Goal: Entertainment & Leisure: Consume media (video, audio)

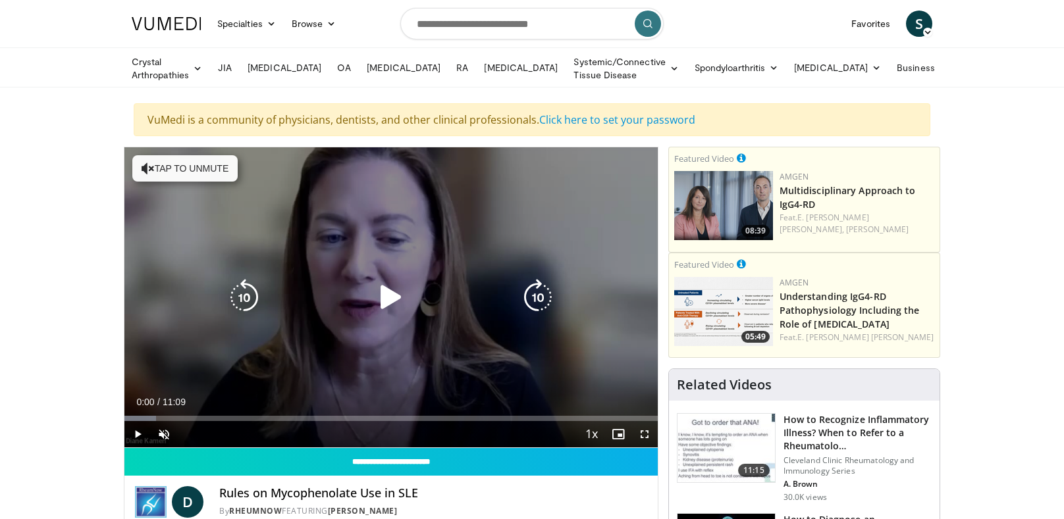
click at [149, 174] on div "10 seconds Tap to unmute" at bounding box center [390, 297] width 533 height 300
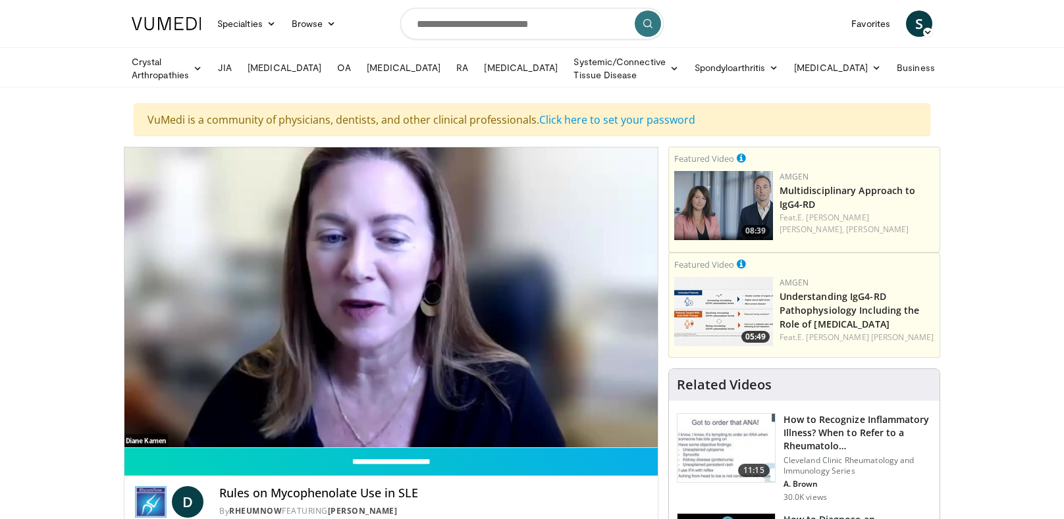
click at [330, 349] on div "10 seconds Tap to unmute" at bounding box center [390, 297] width 533 height 300
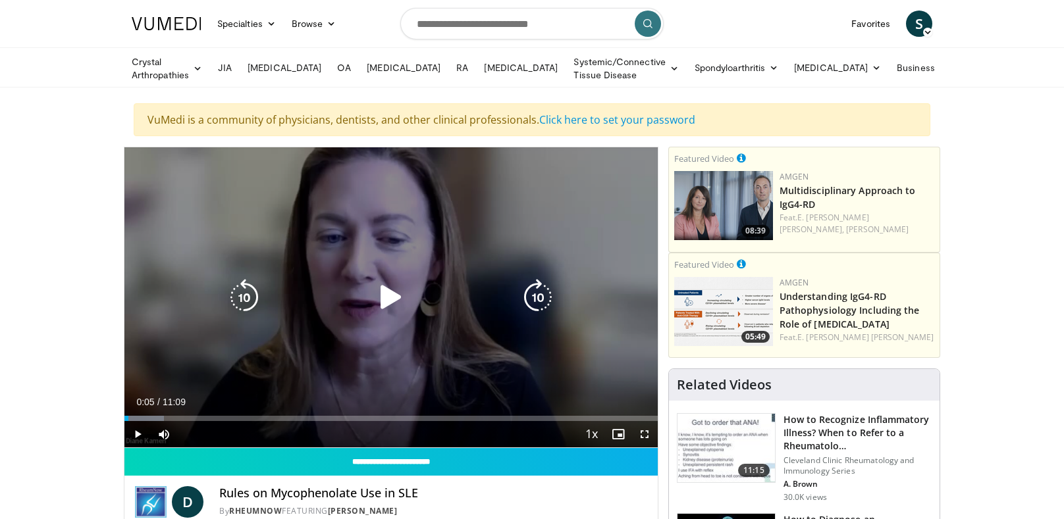
click at [387, 295] on icon "Video Player" at bounding box center [391, 297] width 37 height 37
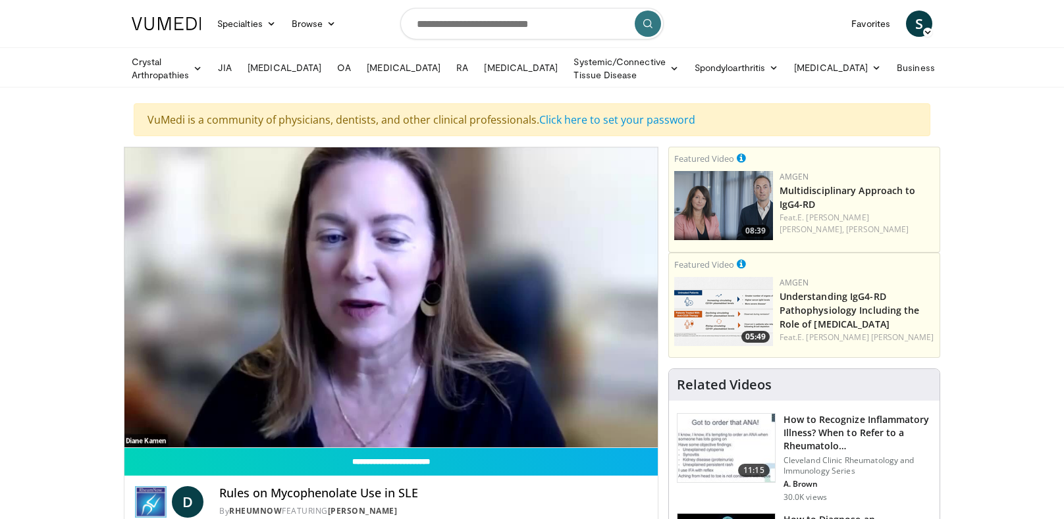
click at [282, 363] on div "10 seconds Tap to unmute" at bounding box center [390, 297] width 533 height 300
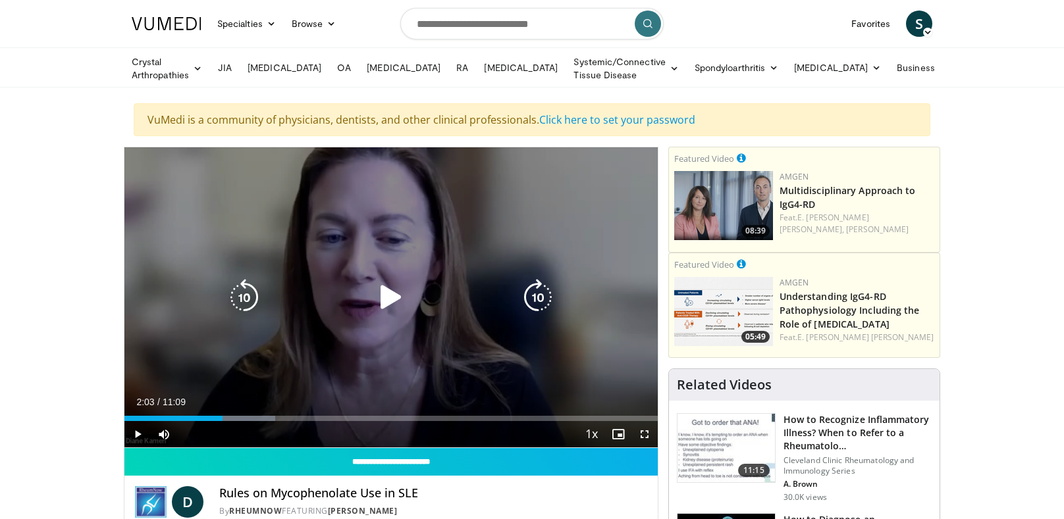
click at [520, 304] on icon "Video Player" at bounding box center [537, 297] width 37 height 37
click at [522, 297] on icon "Video Player" at bounding box center [537, 297] width 37 height 37
click at [381, 301] on icon "Video Player" at bounding box center [391, 297] width 37 height 37
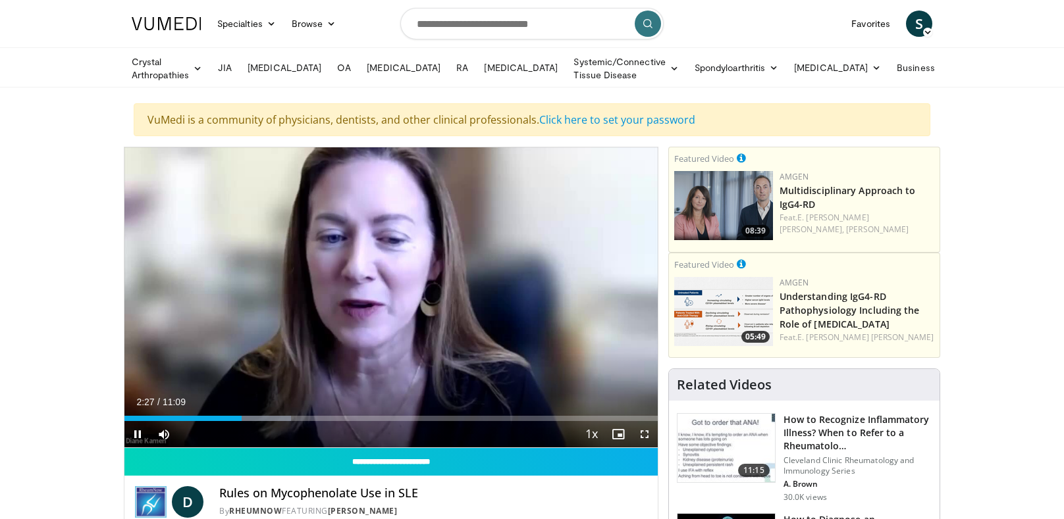
click at [414, 286] on div "Video Player" at bounding box center [391, 297] width 320 height 26
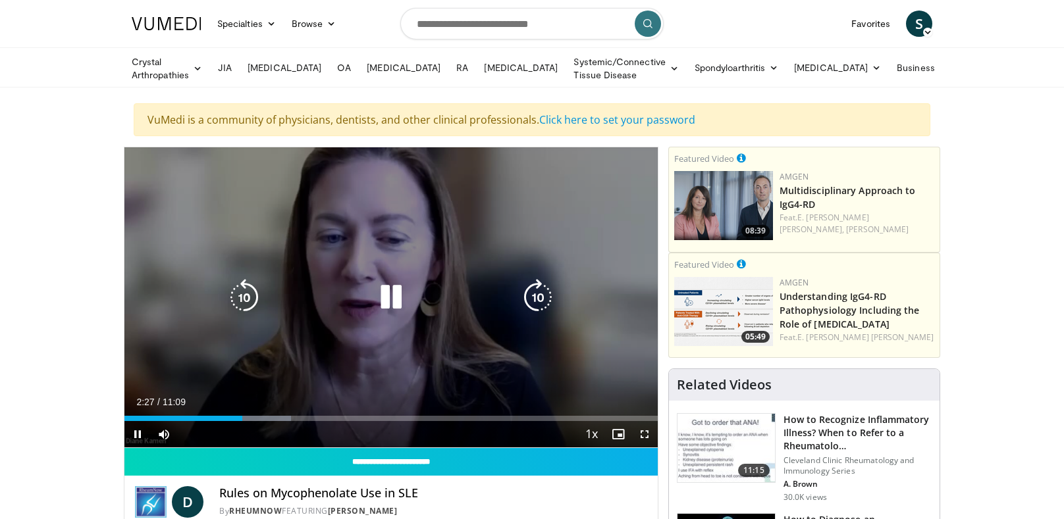
click at [542, 296] on icon "Video Player" at bounding box center [537, 297] width 37 height 37
click at [544, 287] on icon "Video Player" at bounding box center [537, 297] width 37 height 37
click at [538, 297] on icon "Video Player" at bounding box center [537, 297] width 37 height 37
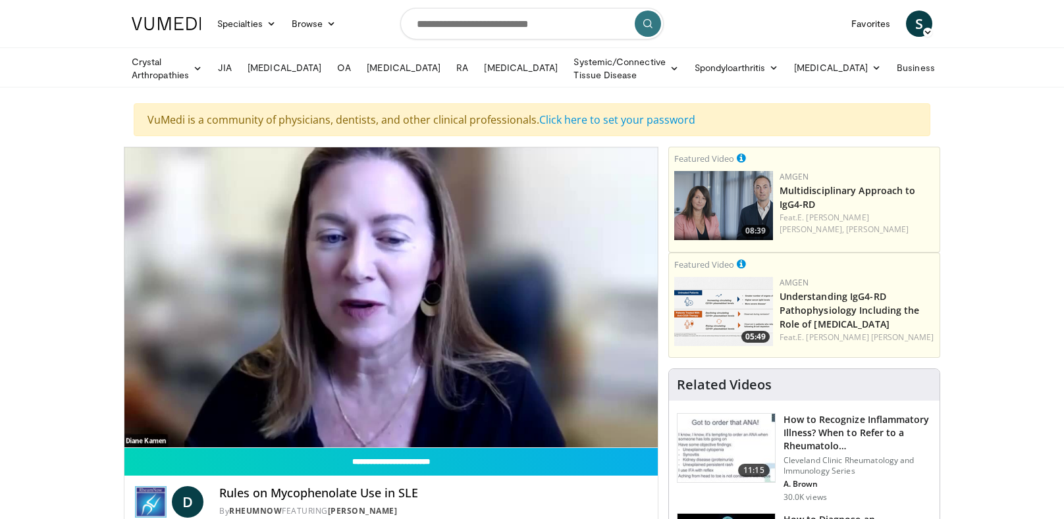
click at [374, 314] on div "30 seconds Tap to unmute" at bounding box center [390, 297] width 533 height 300
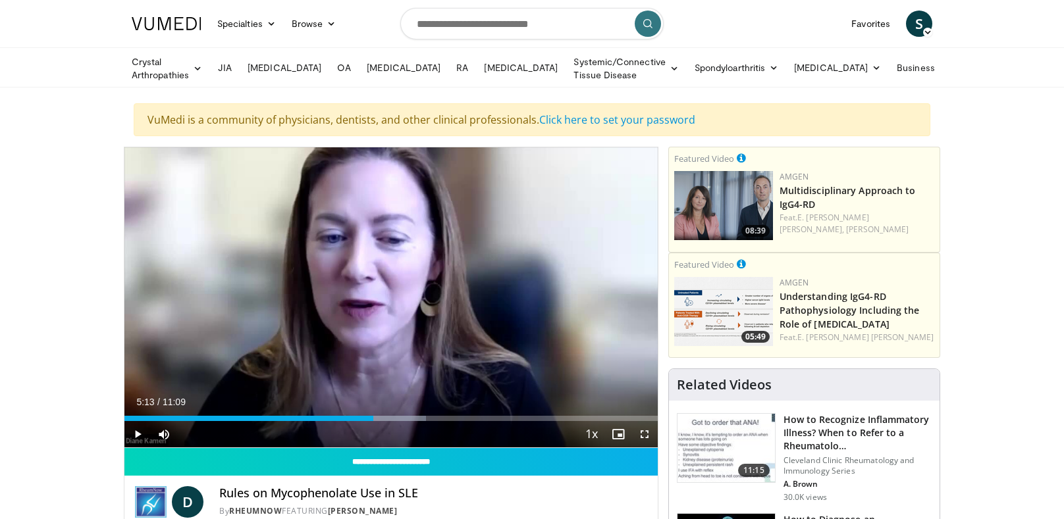
click at [328, 286] on div "Video Player" at bounding box center [391, 297] width 320 height 26
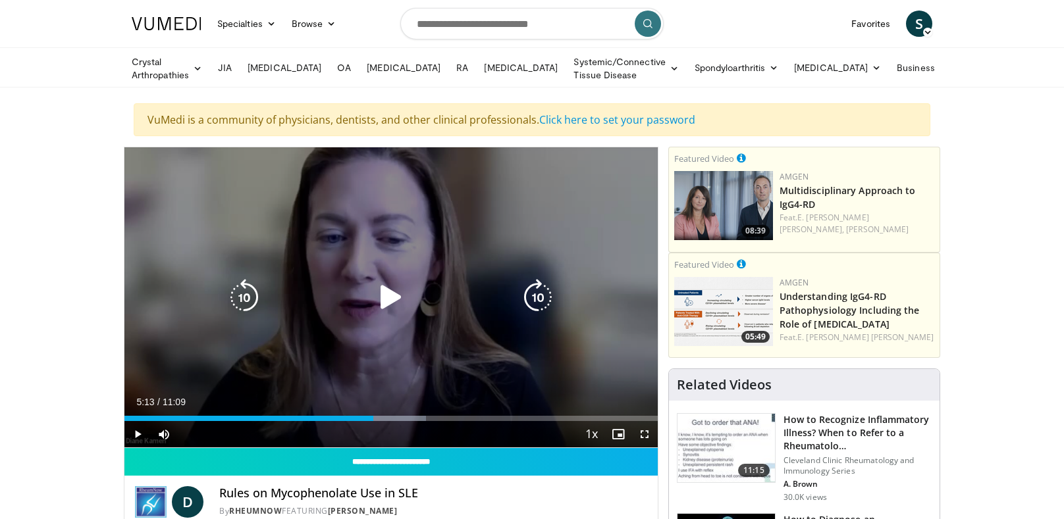
click at [386, 292] on icon "Video Player" at bounding box center [391, 297] width 37 height 37
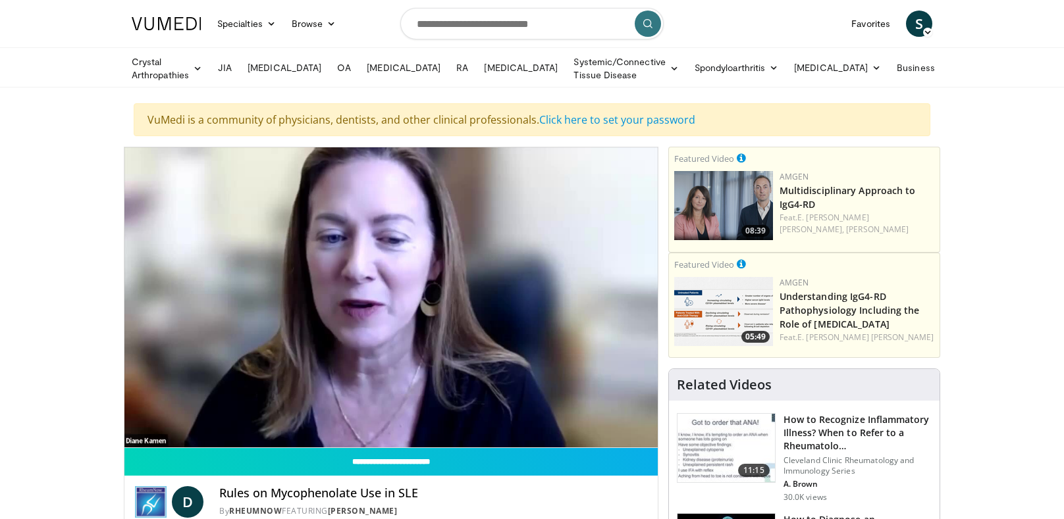
click at [438, 297] on div "Video Player" at bounding box center [391, 297] width 320 height 26
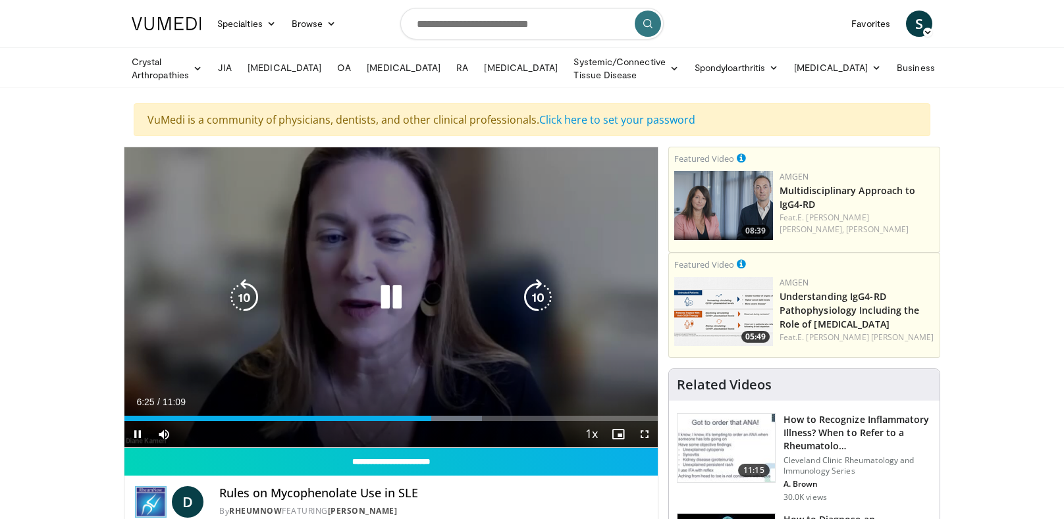
click at [373, 295] on icon "Video Player" at bounding box center [391, 297] width 37 height 37
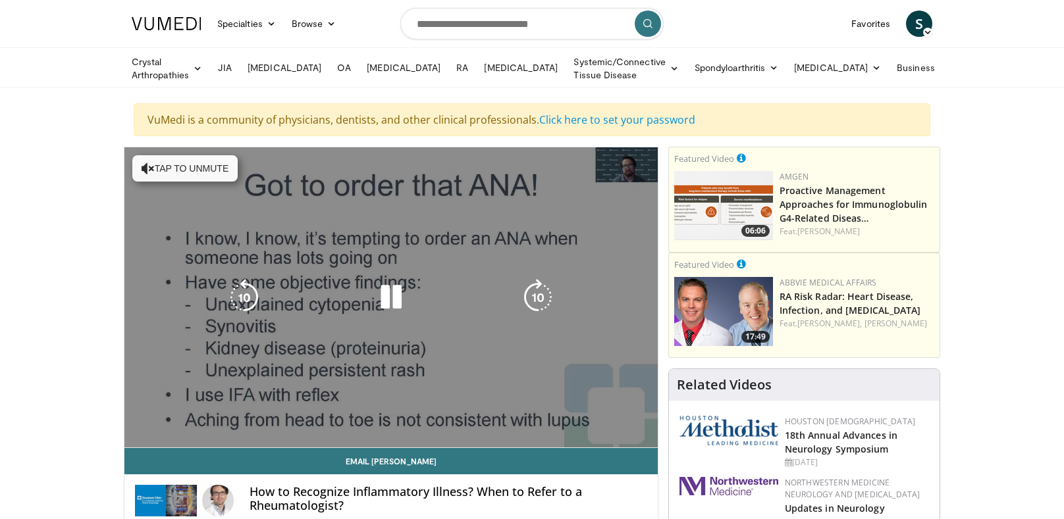
click at [357, 323] on div "10 seconds Tap to unmute" at bounding box center [390, 297] width 533 height 300
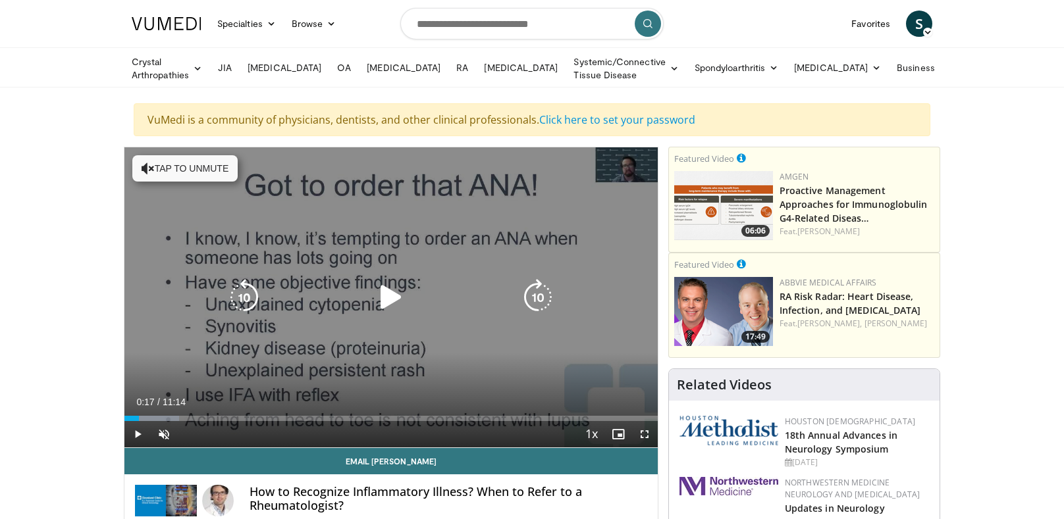
click at [378, 290] on icon "Video Player" at bounding box center [391, 297] width 37 height 37
click at [400, 296] on icon "Video Player" at bounding box center [391, 297] width 37 height 37
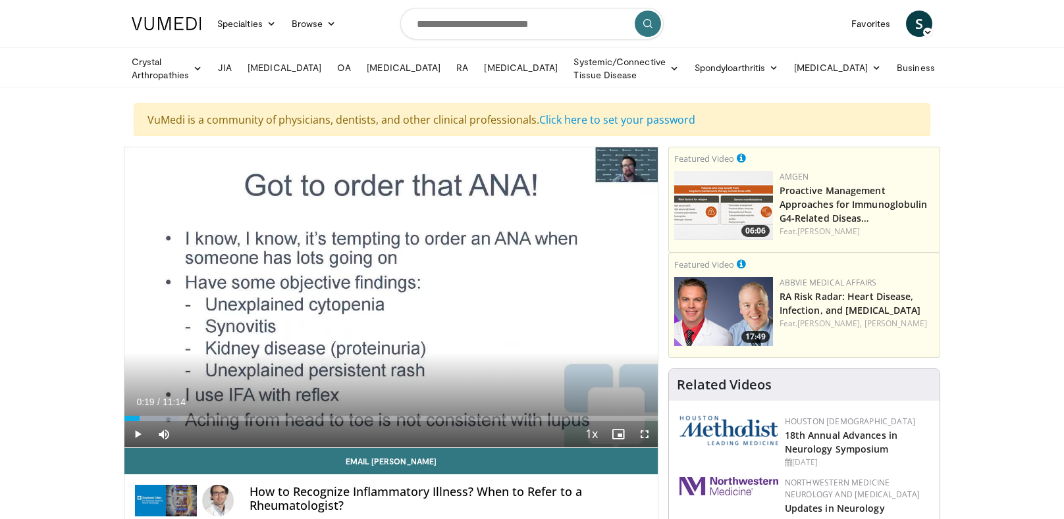
click at [403, 315] on div "10 seconds Tap to unmute" at bounding box center [390, 297] width 533 height 300
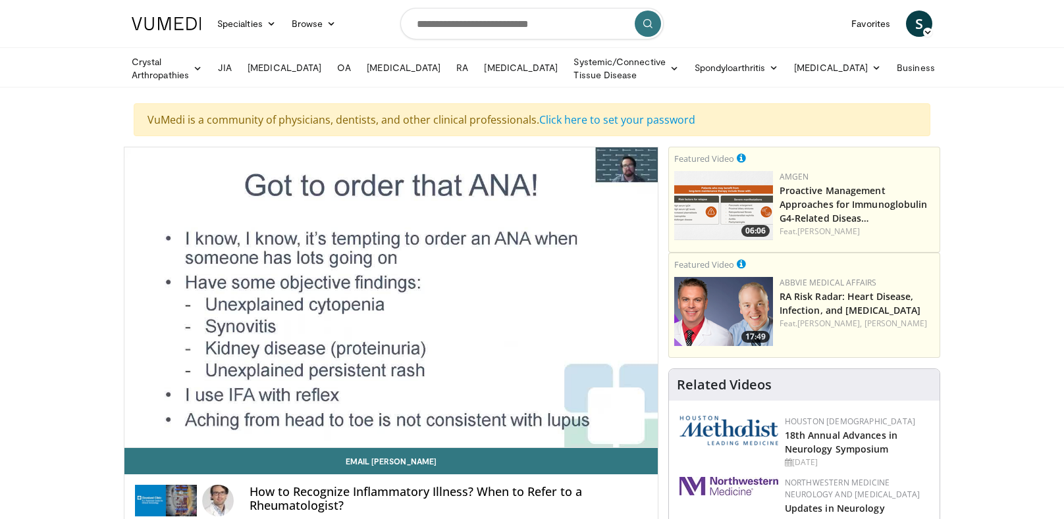
click at [178, 304] on div "10 seconds Tap to unmute" at bounding box center [390, 297] width 533 height 300
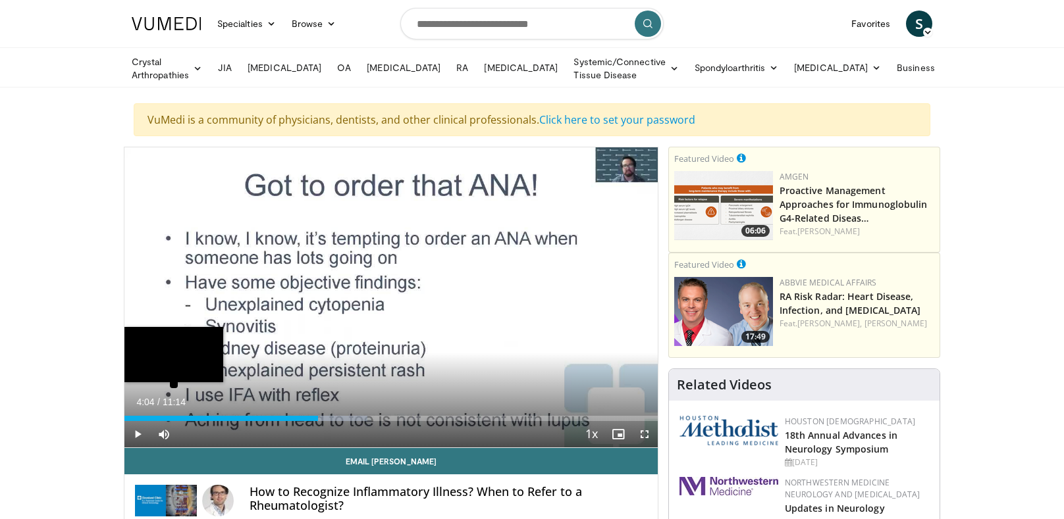
click at [132, 411] on div "Loaded : 45.61% 04:04" at bounding box center [390, 415] width 533 height 13
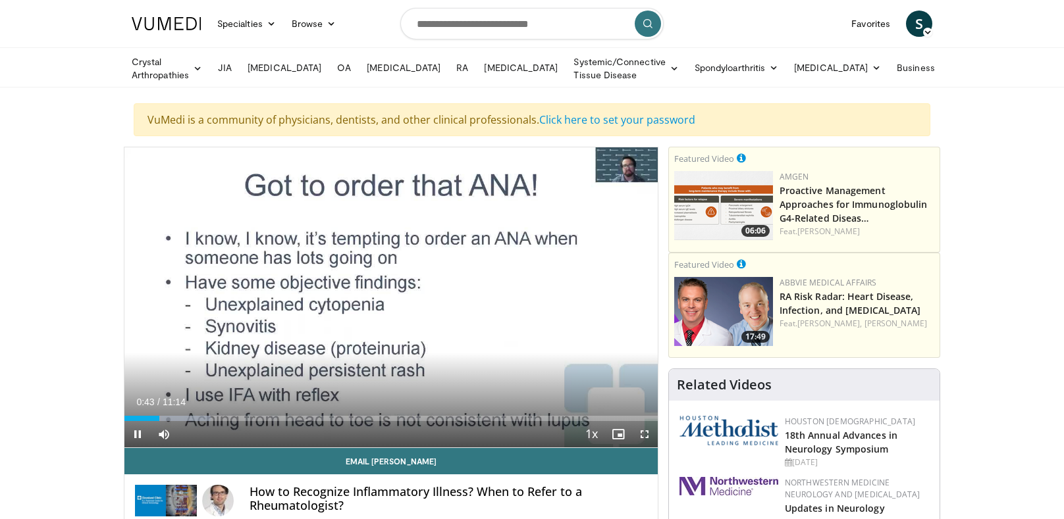
click at [447, 257] on div "10 seconds Tap to unmute" at bounding box center [390, 297] width 533 height 300
click at [357, 311] on div "10 seconds Tap to unmute" at bounding box center [390, 297] width 533 height 300
click at [438, 304] on div "Video Player" at bounding box center [391, 297] width 320 height 26
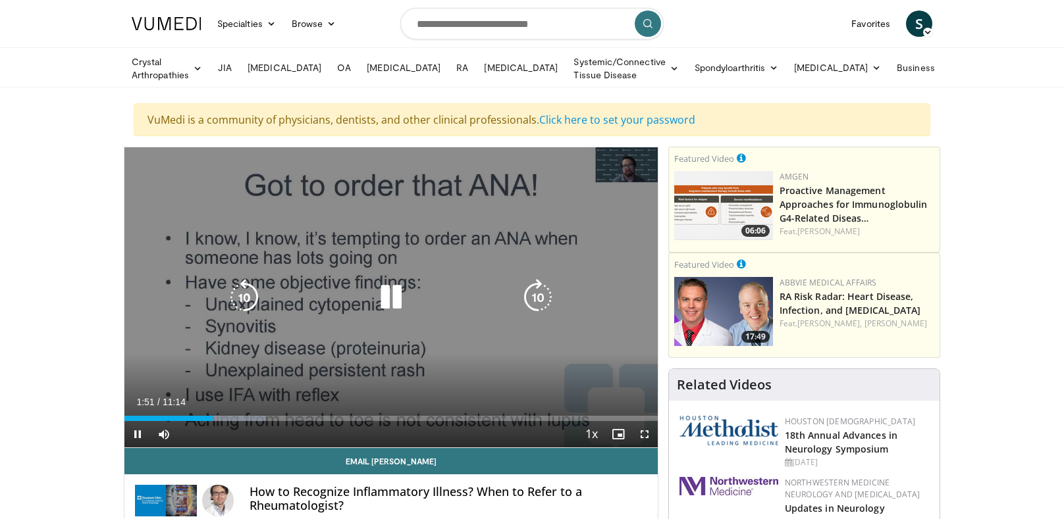
click at [386, 287] on icon "Video Player" at bounding box center [391, 297] width 37 height 37
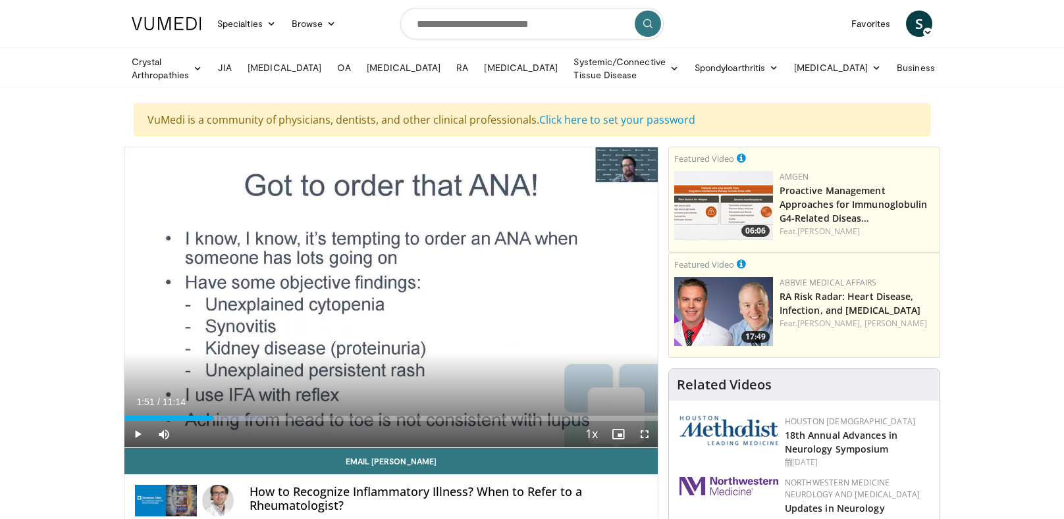
click at [262, 322] on div "10 seconds Tap to unmute" at bounding box center [390, 297] width 533 height 300
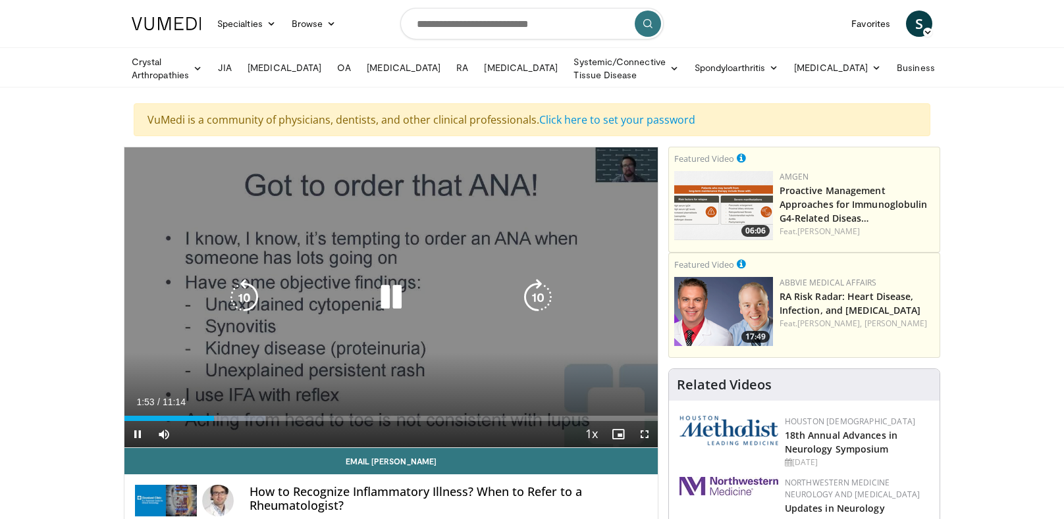
click at [384, 292] on icon "Video Player" at bounding box center [391, 297] width 37 height 37
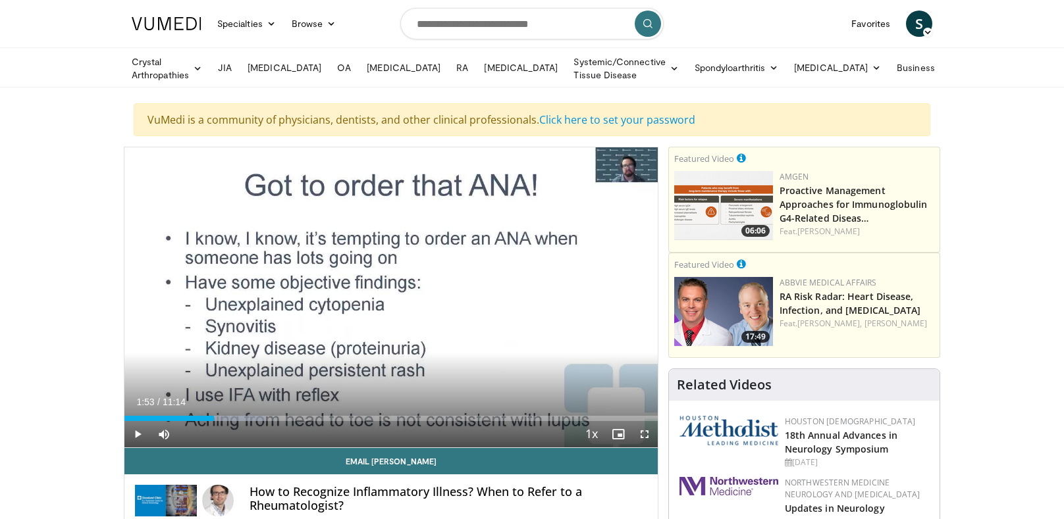
click at [367, 286] on div "Video Player" at bounding box center [391, 297] width 320 height 26
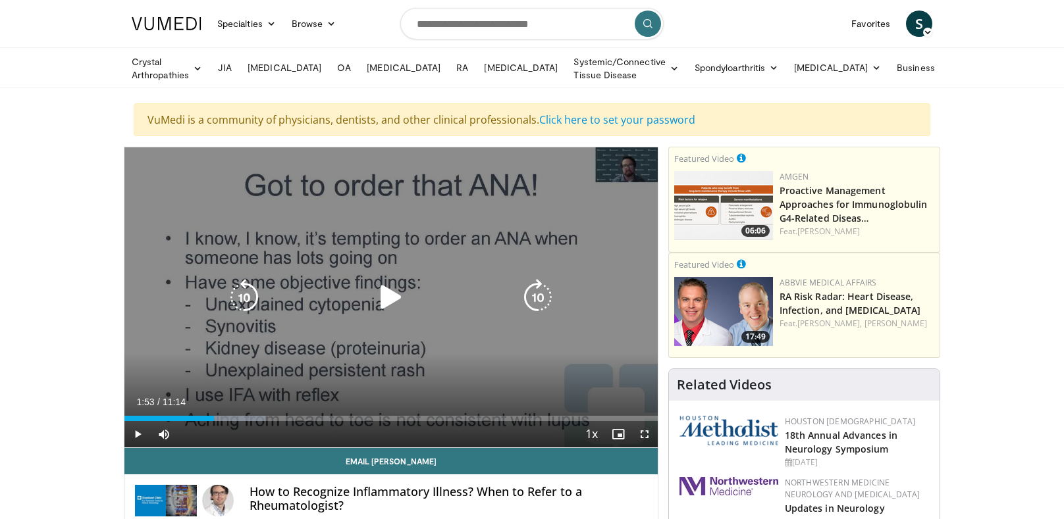
click at [392, 288] on icon "Video Player" at bounding box center [391, 297] width 37 height 37
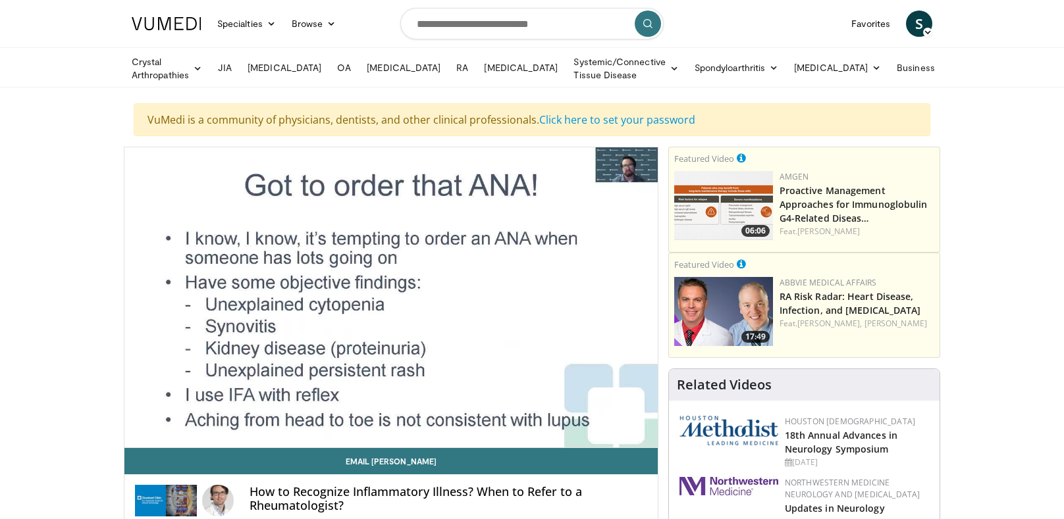
click at [381, 318] on div "10 seconds Tap to unmute" at bounding box center [390, 297] width 533 height 300
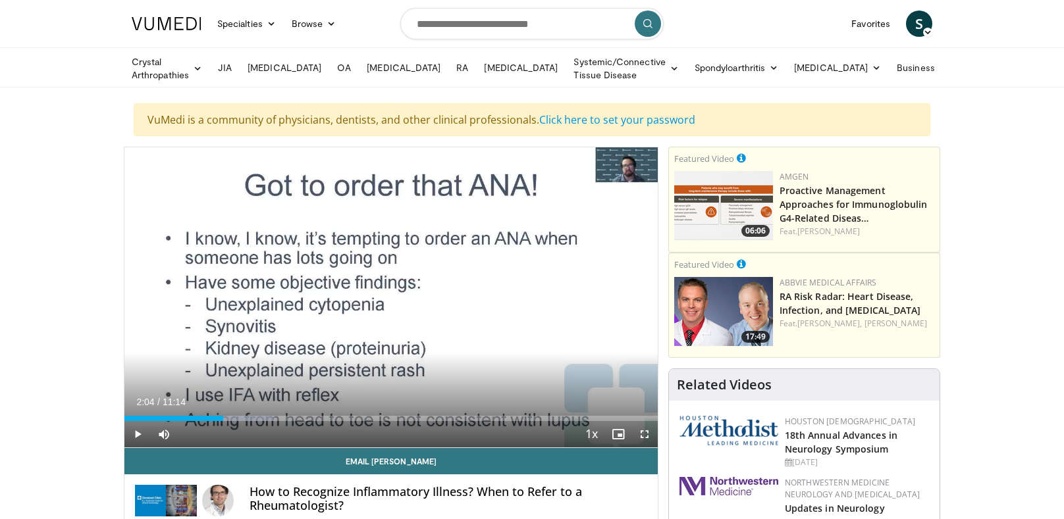
click at [334, 336] on div "10 seconds Tap to unmute" at bounding box center [390, 297] width 533 height 300
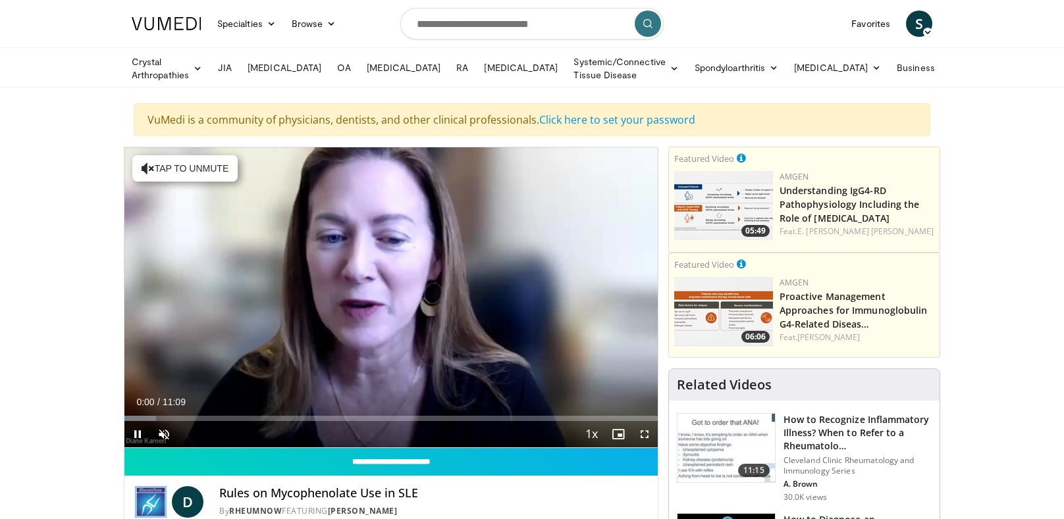
click at [177, 432] on div "Volume Level" at bounding box center [177, 434] width 0 height 5
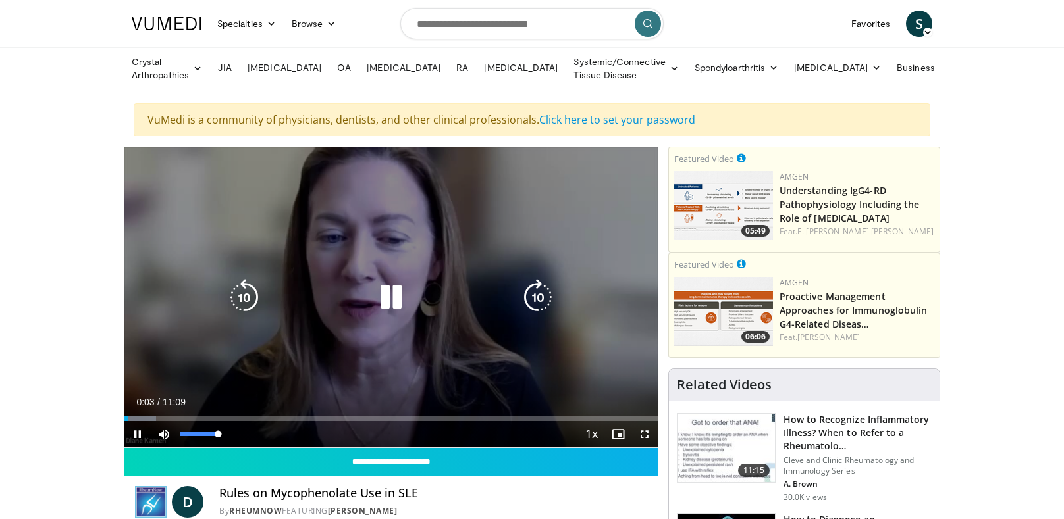
click at [443, 309] on div "10 seconds Tap to unmute" at bounding box center [390, 297] width 533 height 300
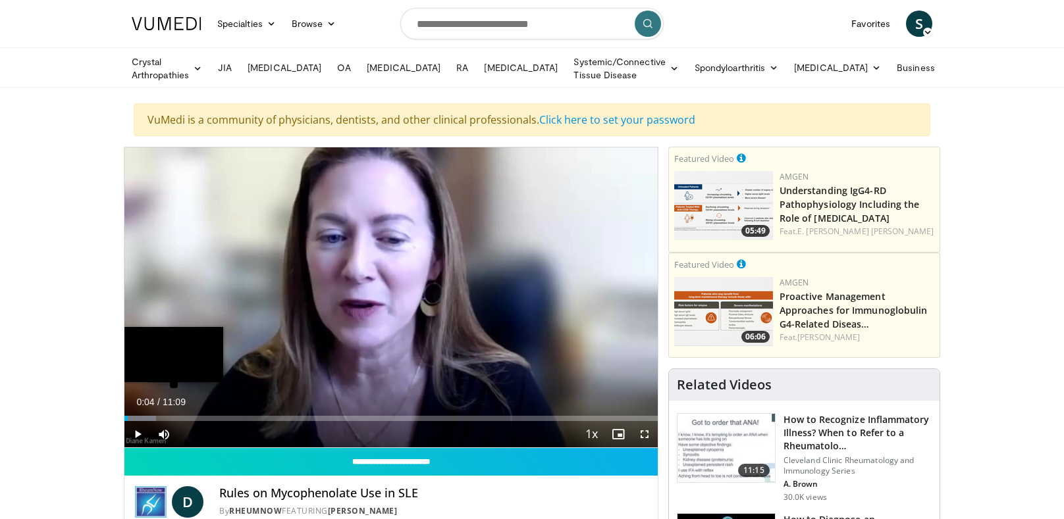
click at [402, 410] on div "Loaded : 5.95% 00:04" at bounding box center [390, 415] width 533 height 13
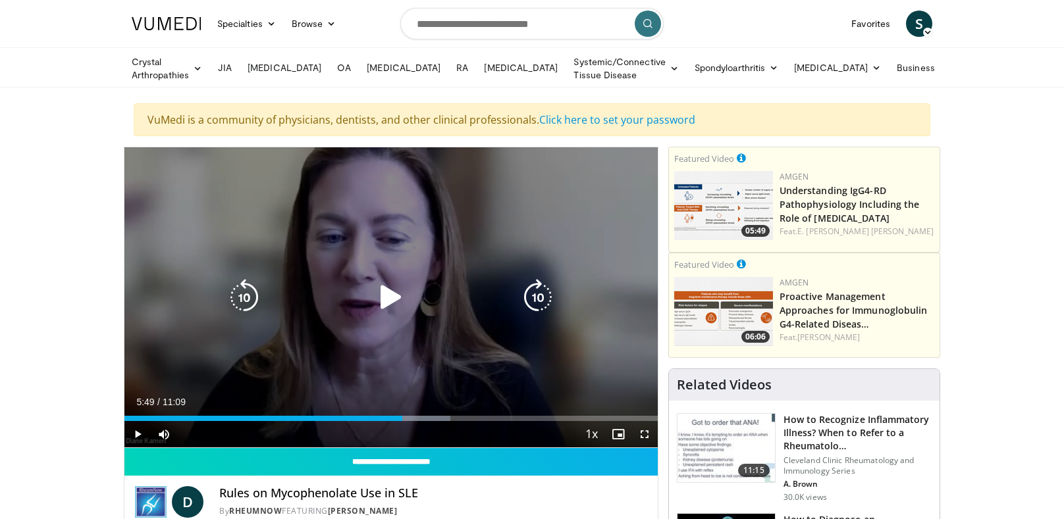
click at [426, 289] on div "Video Player" at bounding box center [391, 297] width 320 height 26
click at [381, 297] on icon "Video Player" at bounding box center [391, 297] width 37 height 37
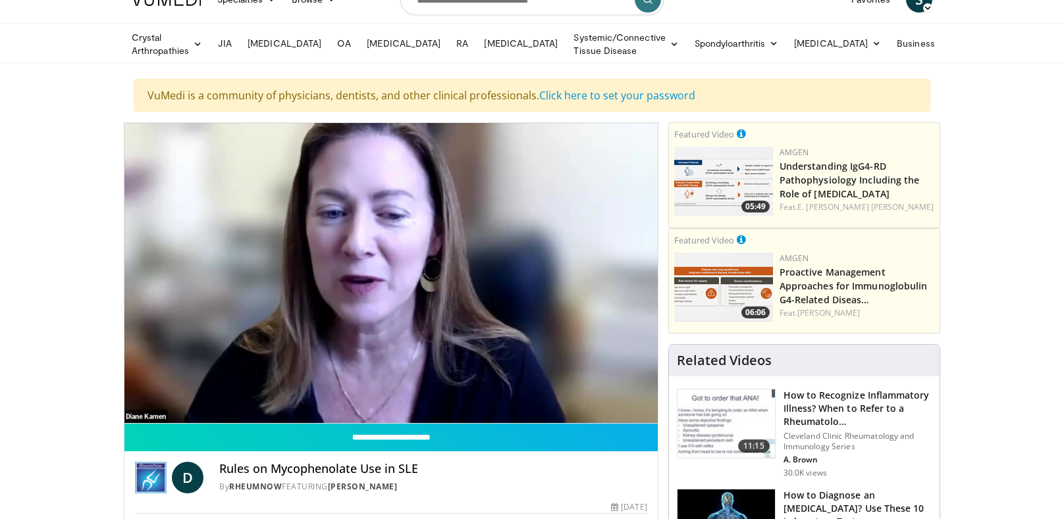
scroll to position [28, 0]
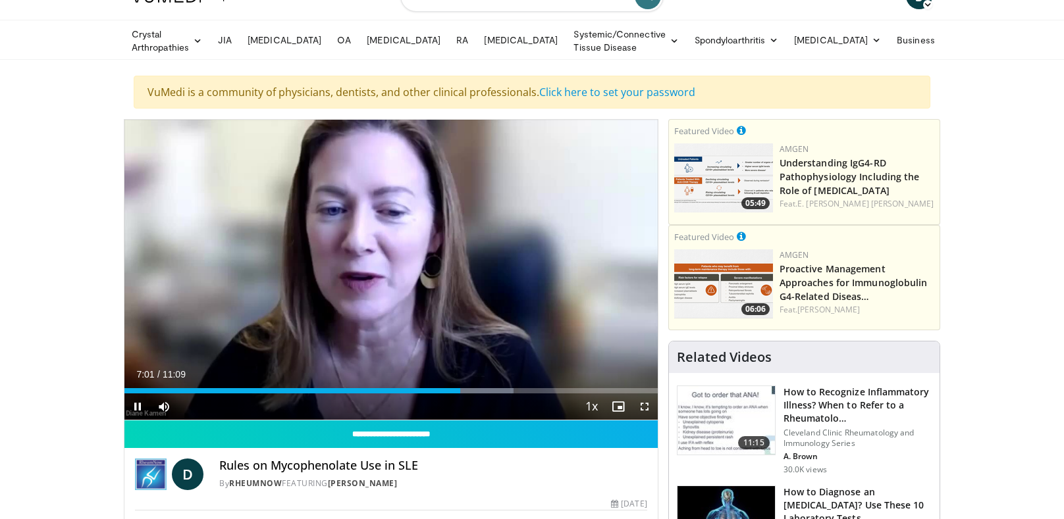
click at [426, 251] on div "10 seconds Tap to unmute" at bounding box center [390, 270] width 533 height 300
click at [358, 272] on div "Video Player" at bounding box center [391, 270] width 320 height 26
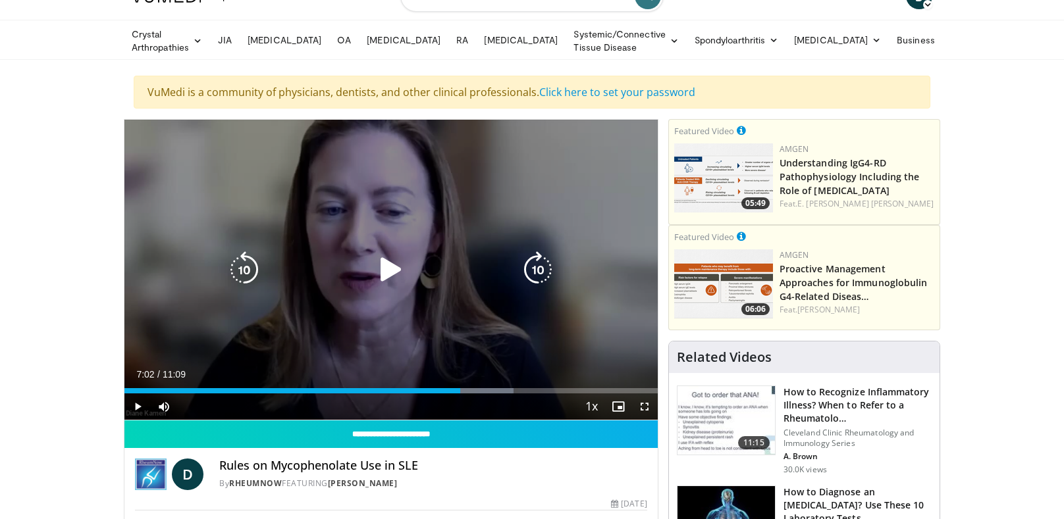
click at [390, 276] on icon "Video Player" at bounding box center [391, 269] width 37 height 37
click at [399, 280] on icon "Video Player" at bounding box center [391, 269] width 37 height 37
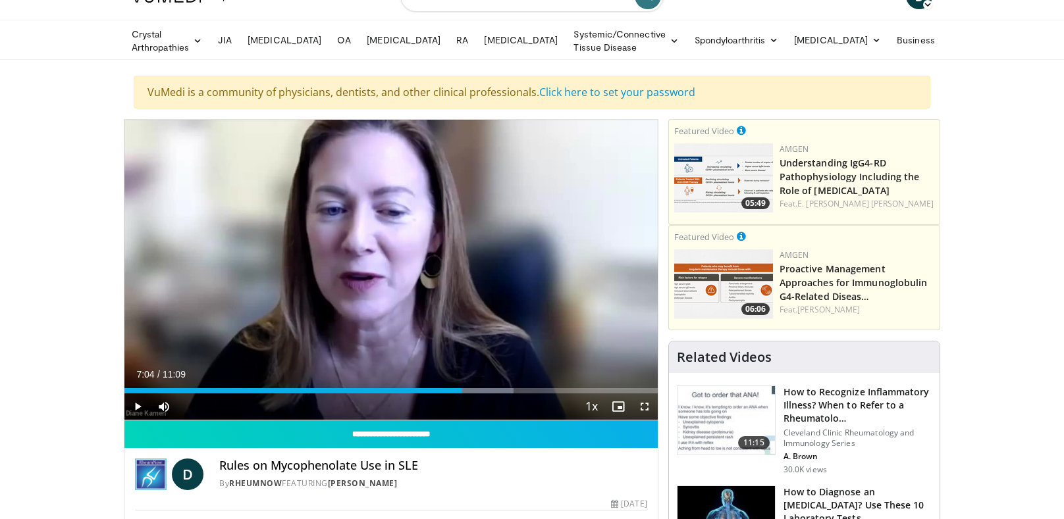
click at [417, 252] on div "10 seconds Tap to unmute" at bounding box center [390, 270] width 533 height 300
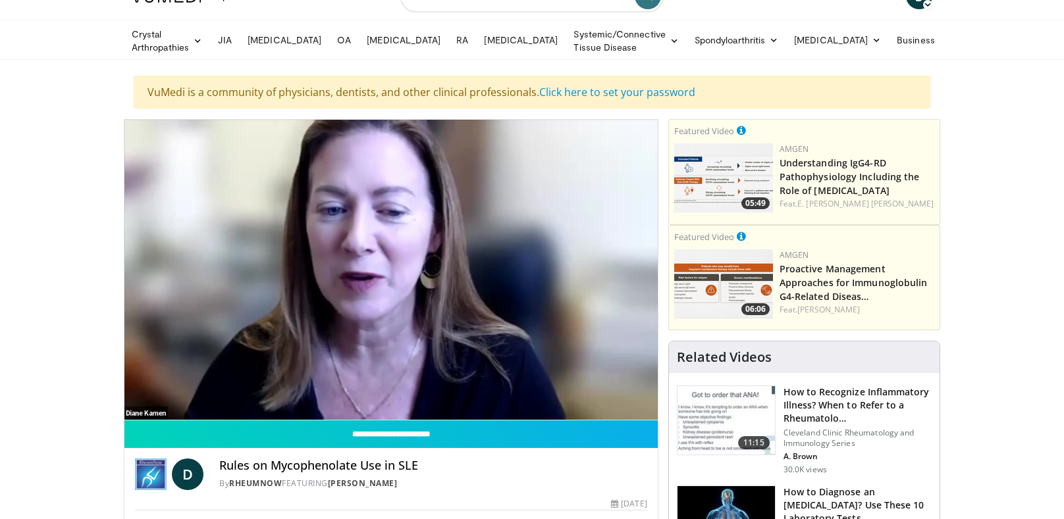
click at [406, 284] on icon "Video Player" at bounding box center [391, 269] width 37 height 37
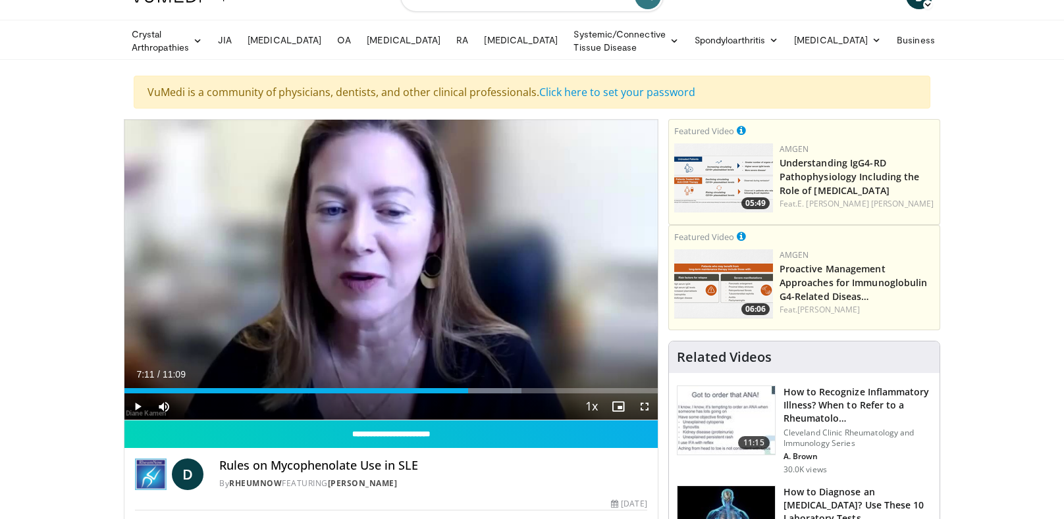
click at [395, 268] on icon "Video Player" at bounding box center [391, 269] width 37 height 37
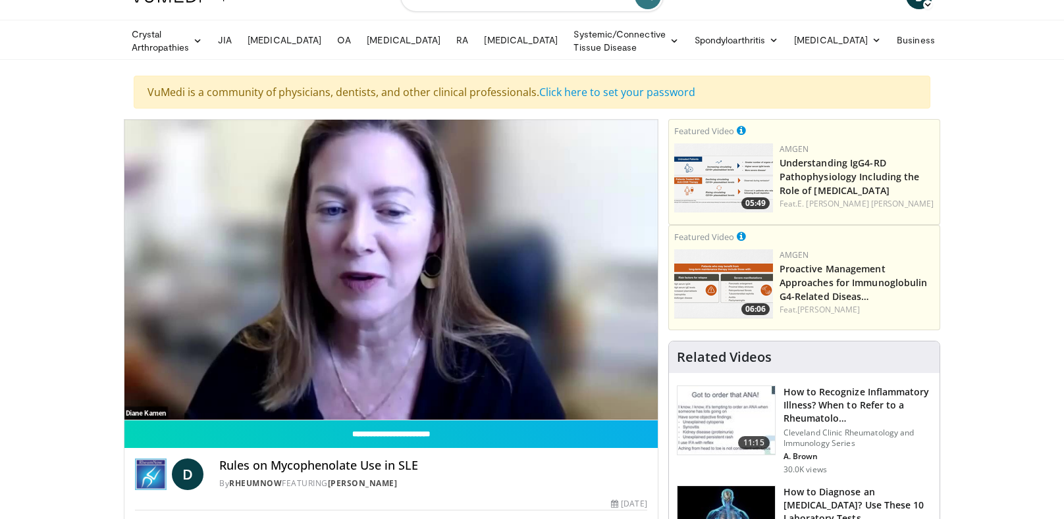
click at [357, 291] on div "10 seconds Tap to unmute" at bounding box center [390, 270] width 533 height 300
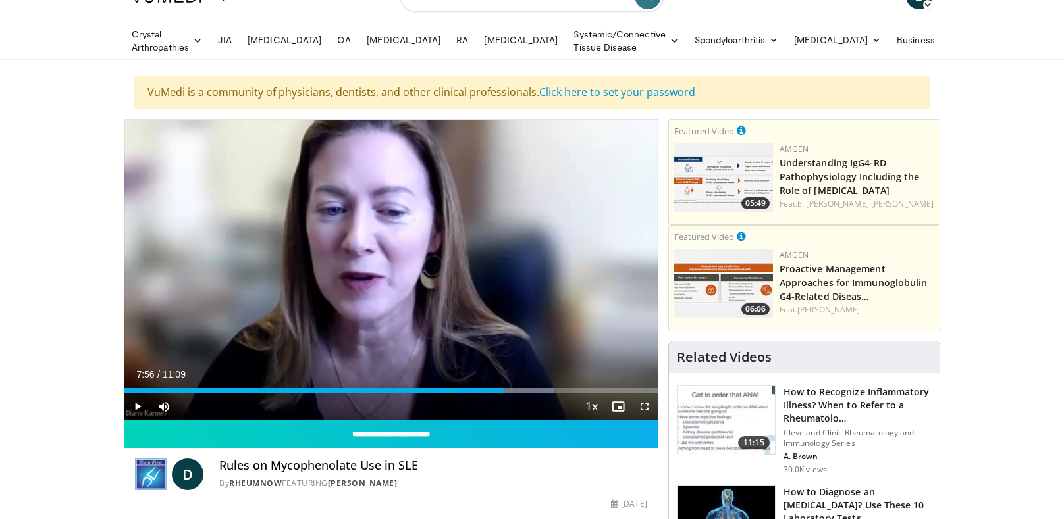
scroll to position [36, 0]
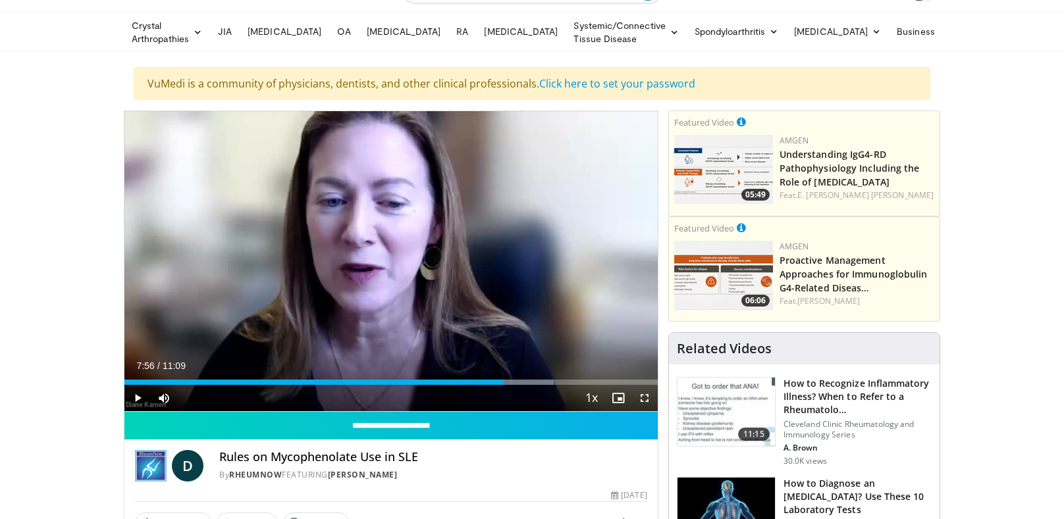
click at [367, 257] on div "Video Player" at bounding box center [391, 261] width 320 height 26
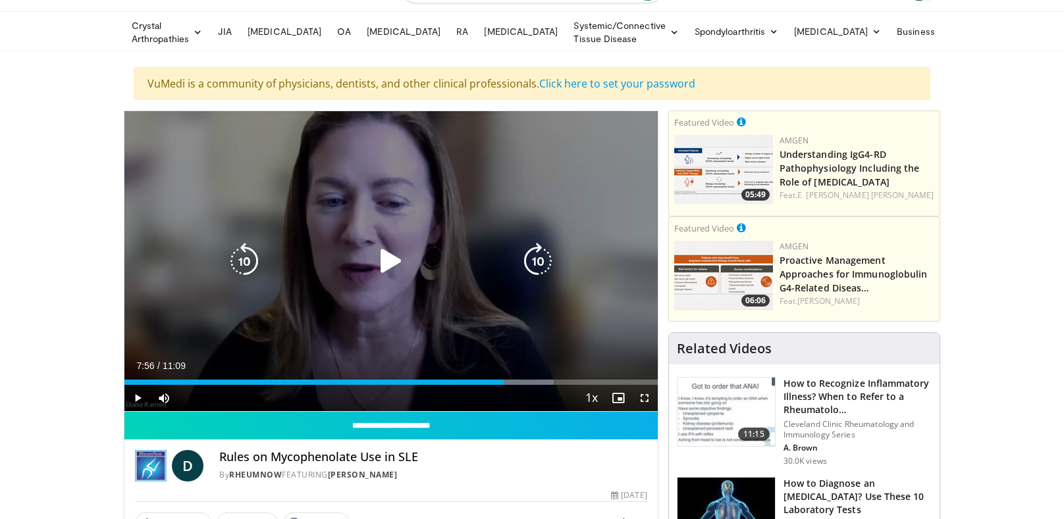
click at [391, 254] on icon "Video Player" at bounding box center [391, 261] width 37 height 37
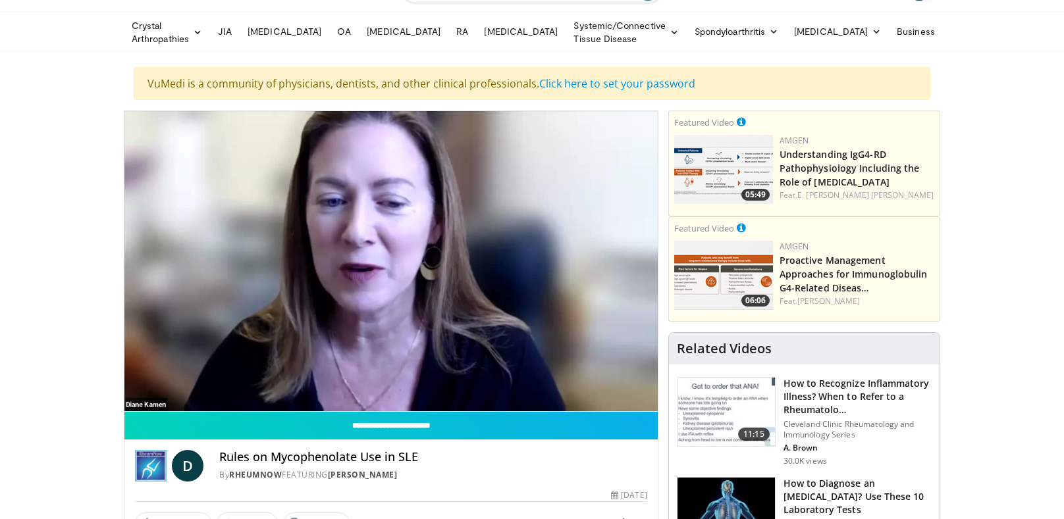
click at [388, 261] on icon "Video Player" at bounding box center [391, 261] width 37 height 37
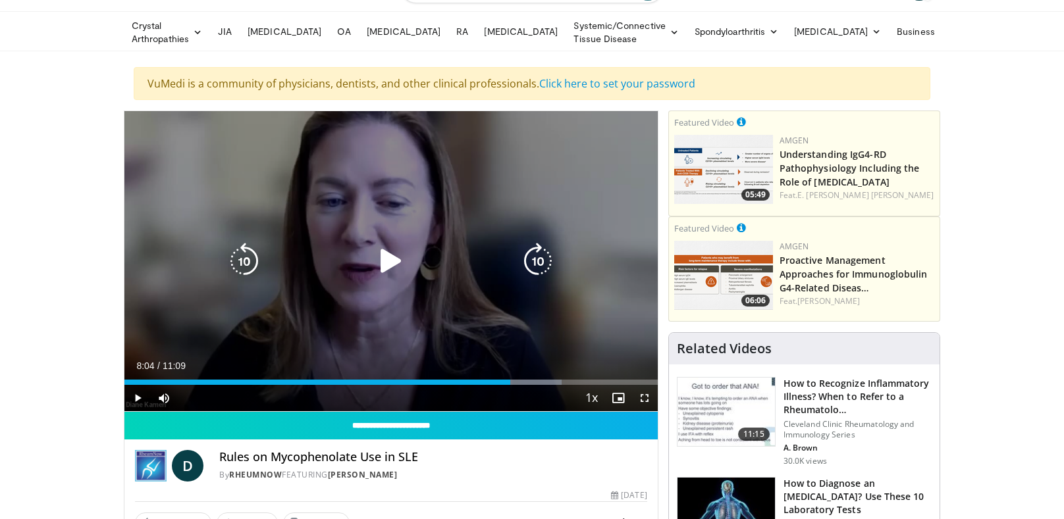
click at [234, 257] on icon "Video Player" at bounding box center [244, 261] width 37 height 37
click at [241, 257] on icon "Video Player" at bounding box center [244, 261] width 37 height 37
click at [249, 262] on icon "Video Player" at bounding box center [244, 261] width 37 height 37
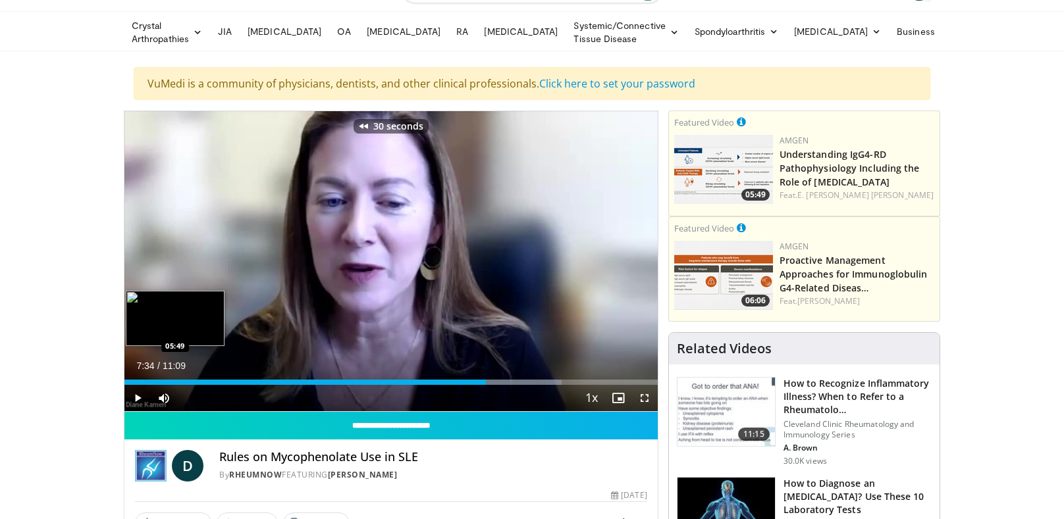
click at [457, 381] on div "07:34" at bounding box center [304, 382] width 361 height 5
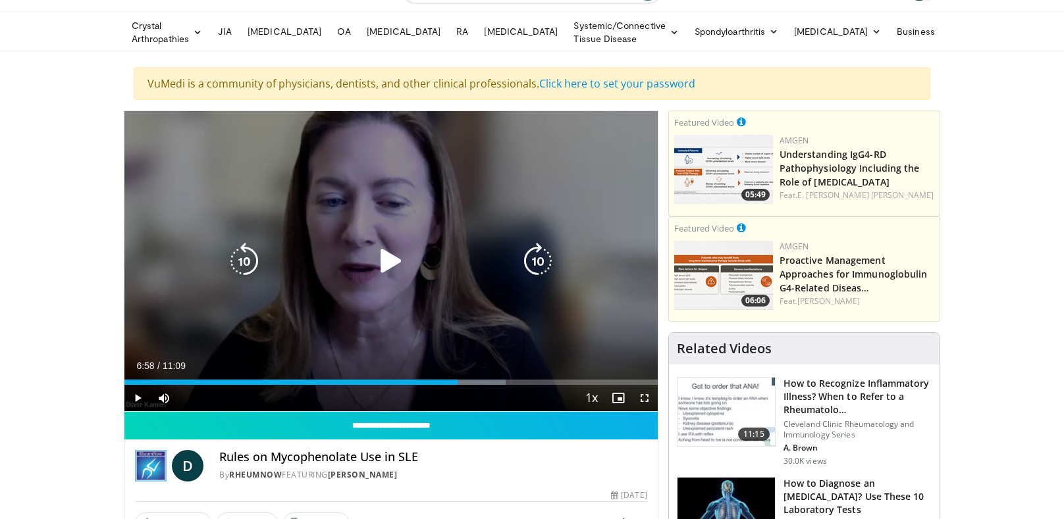
click at [363, 258] on div "Video Player" at bounding box center [391, 261] width 320 height 26
click at [394, 271] on icon "Video Player" at bounding box center [391, 261] width 37 height 37
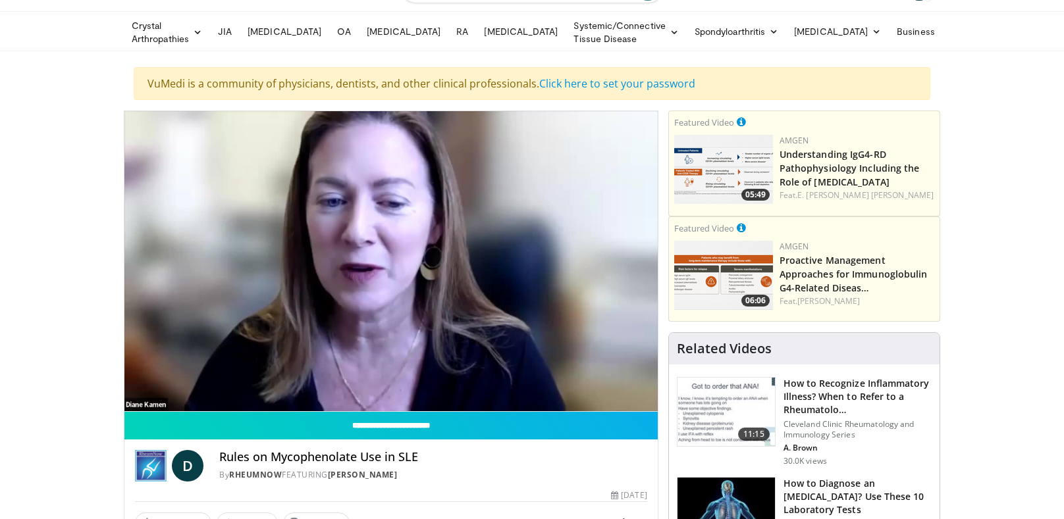
click at [381, 245] on icon "Video Player" at bounding box center [391, 261] width 37 height 37
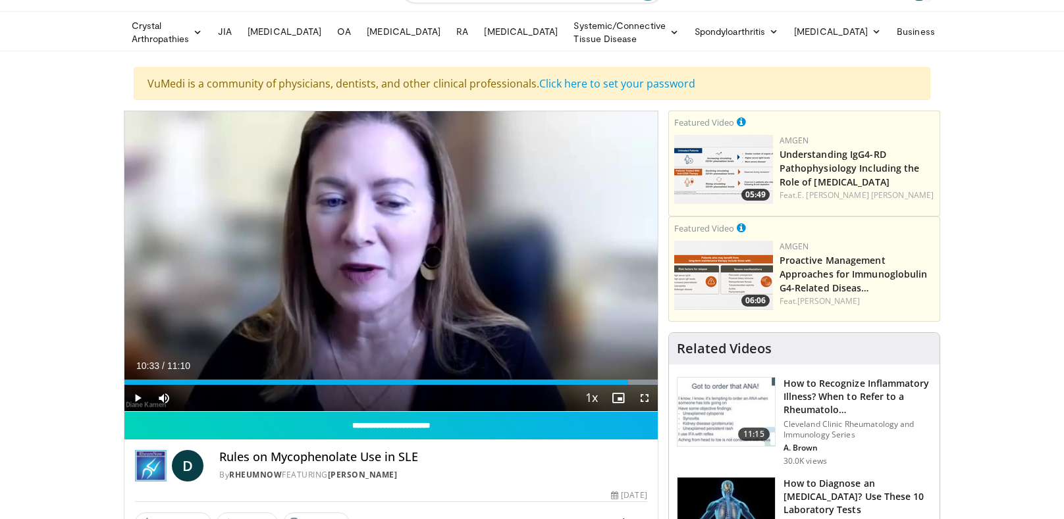
click at [386, 273] on icon "Video Player" at bounding box center [391, 261] width 37 height 37
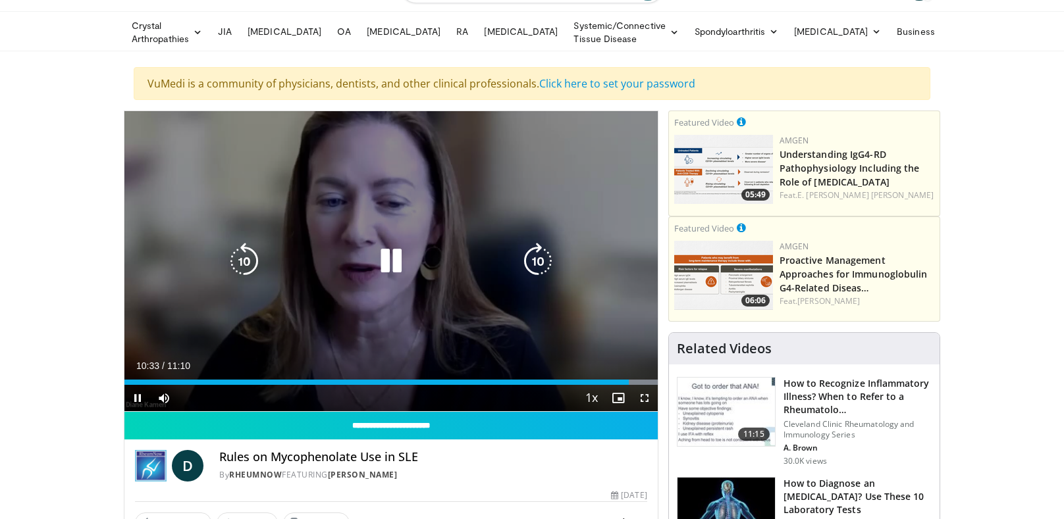
click at [241, 262] on icon "Video Player" at bounding box center [244, 261] width 37 height 37
click at [247, 251] on icon "Video Player" at bounding box center [244, 261] width 37 height 37
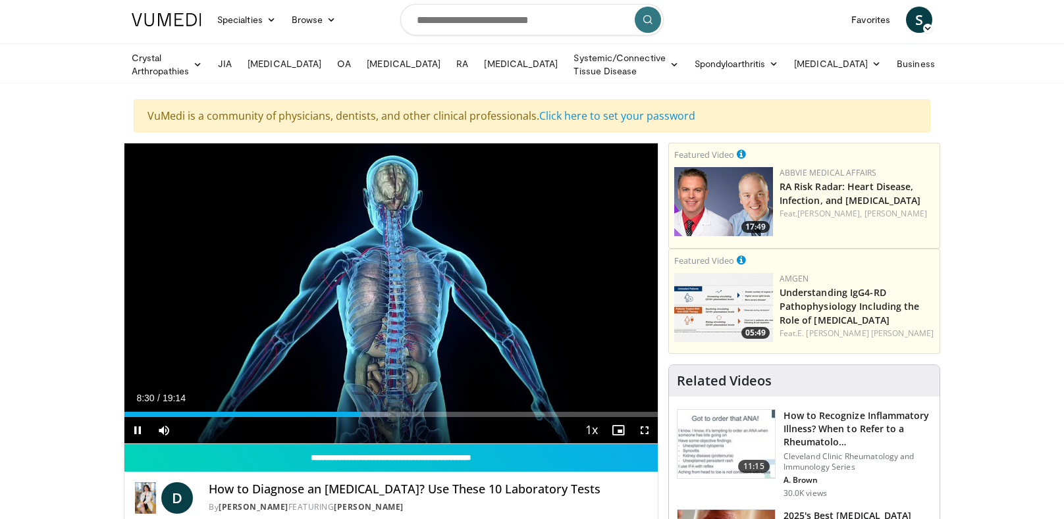
scroll to position [3, 0]
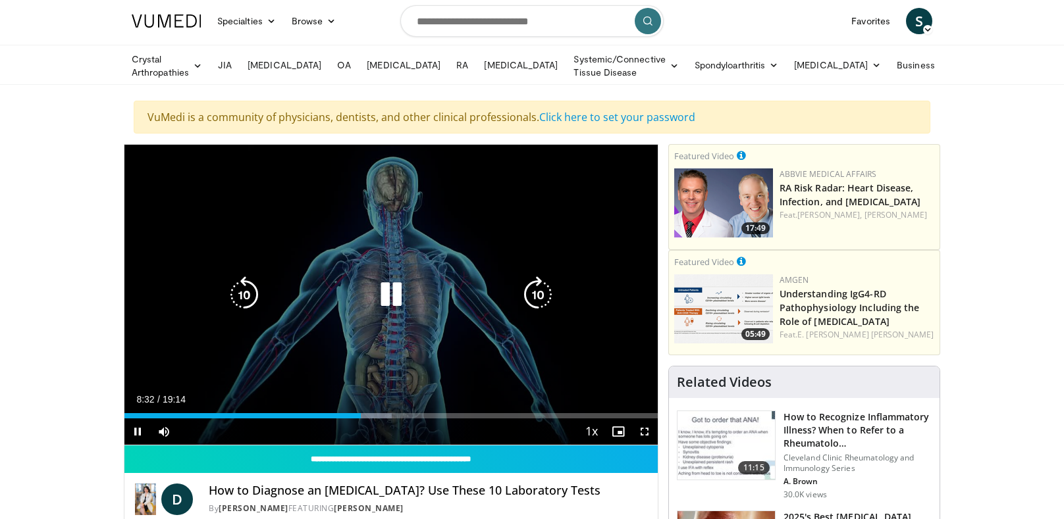
click at [240, 287] on icon "Video Player" at bounding box center [244, 294] width 37 height 37
click at [248, 304] on icon "Video Player" at bounding box center [244, 294] width 37 height 37
click at [242, 293] on icon "Video Player" at bounding box center [244, 294] width 37 height 37
click at [240, 290] on icon "Video Player" at bounding box center [244, 294] width 37 height 37
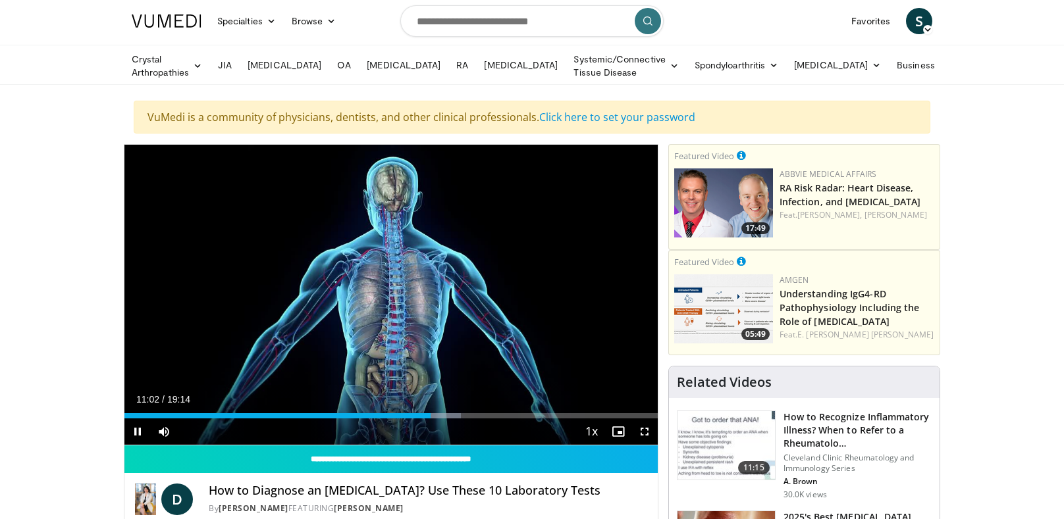
click at [398, 301] on icon "Video Player" at bounding box center [391, 294] width 37 height 37
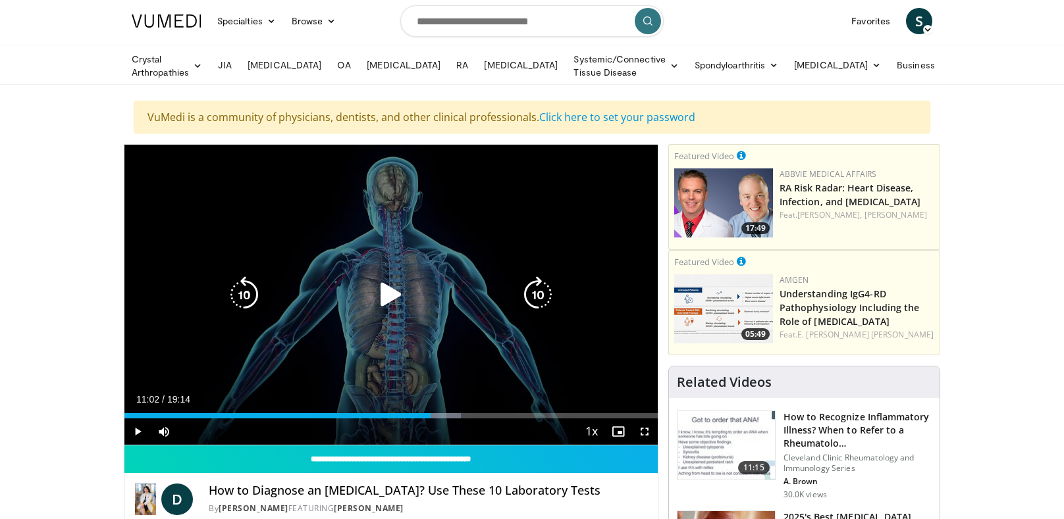
click at [245, 294] on icon "Video Player" at bounding box center [244, 294] width 37 height 37
click at [392, 292] on icon "Video Player" at bounding box center [391, 294] width 37 height 37
click at [234, 282] on icon "Video Player" at bounding box center [244, 294] width 37 height 37
click at [252, 301] on icon "Video Player" at bounding box center [244, 294] width 37 height 37
click at [238, 285] on icon "Video Player" at bounding box center [244, 294] width 37 height 37
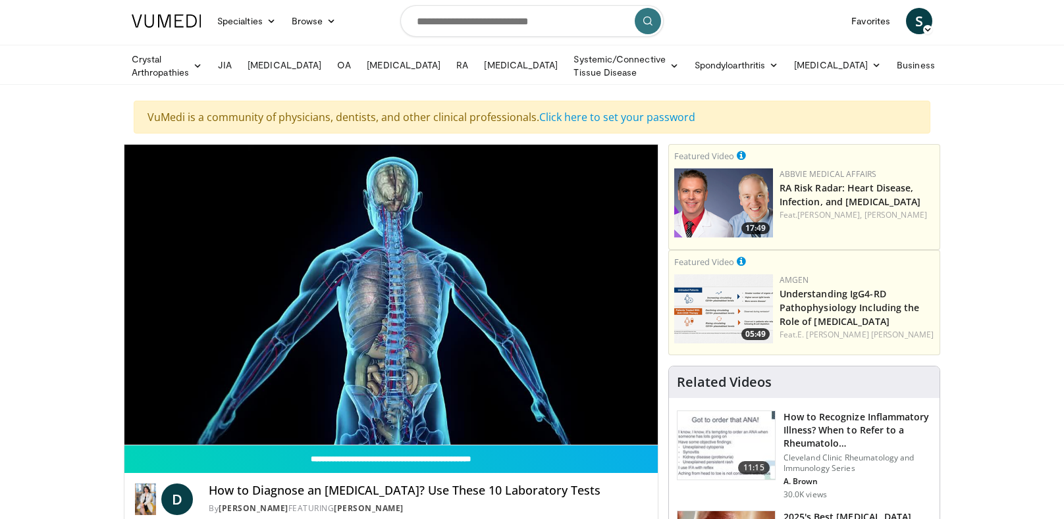
click at [262, 287] on icon "Video Player" at bounding box center [244, 294] width 37 height 37
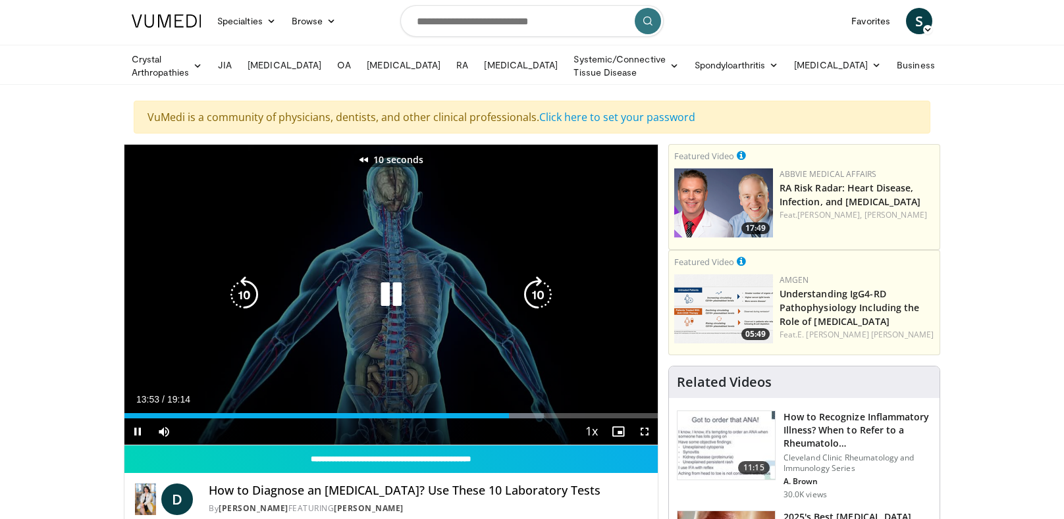
click at [242, 301] on icon "Video Player" at bounding box center [244, 294] width 37 height 37
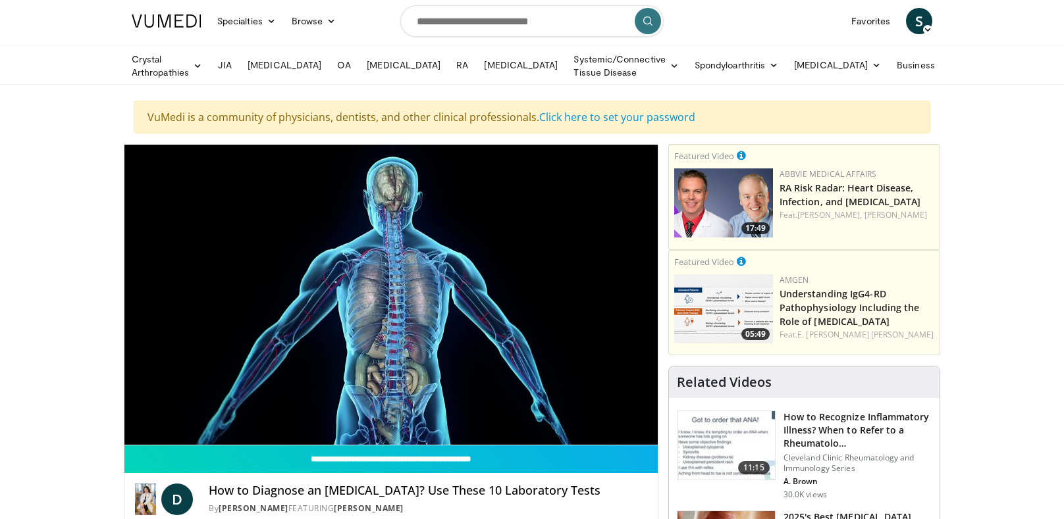
click at [353, 305] on div "Video Player" at bounding box center [391, 295] width 320 height 26
